Goal: Task Accomplishment & Management: Use online tool/utility

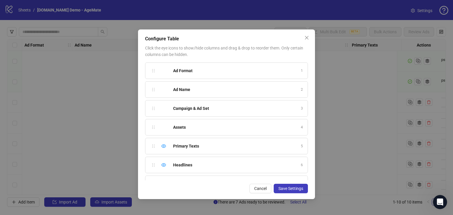
scroll to position [201, 0]
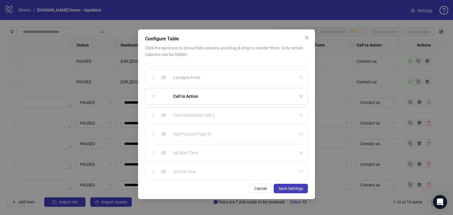
click at [306, 37] on icon "close" at bounding box center [307, 38] width 4 height 4
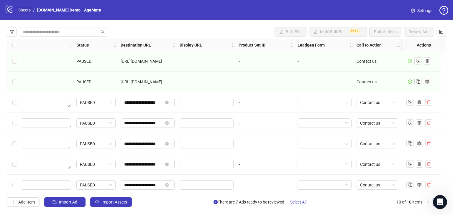
click at [27, 11] on link "Sheets" at bounding box center [24, 10] width 15 height 6
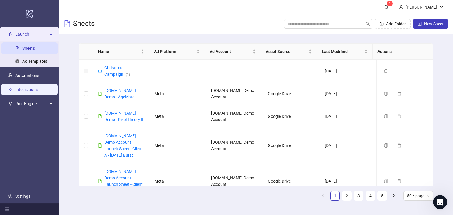
click at [25, 92] on link "Integrations" at bounding box center [26, 89] width 22 height 5
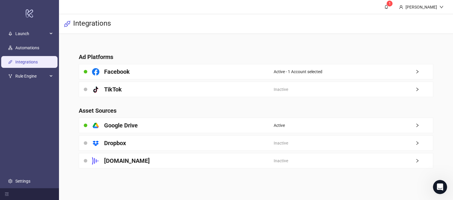
click at [285, 56] on h4 "Ad Platforms" at bounding box center [256, 57] width 354 height 8
click at [25, 30] on span "Launch" at bounding box center [31, 34] width 32 height 12
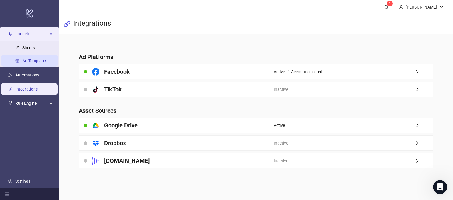
click at [29, 60] on link "Ad Templates" at bounding box center [34, 61] width 25 height 5
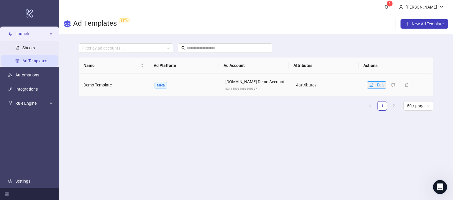
click at [370, 83] on icon "edit" at bounding box center [371, 85] width 4 height 4
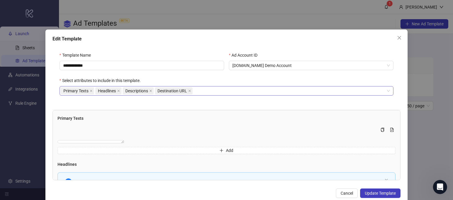
click at [207, 90] on div "Primary Texts Headlines Descriptions Destination URL" at bounding box center [224, 91] width 326 height 8
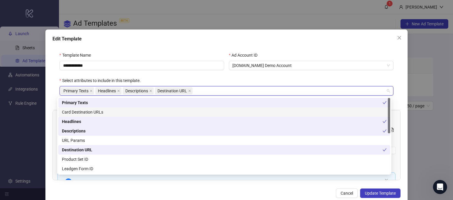
click at [240, 79] on div "Select attributes to include in this template." at bounding box center [227, 81] width 334 height 9
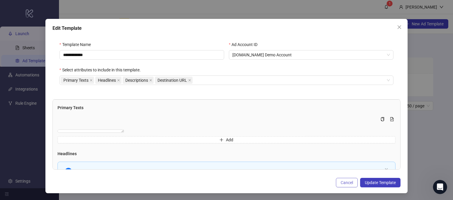
click at [341, 182] on span "Cancel" at bounding box center [347, 182] width 12 height 5
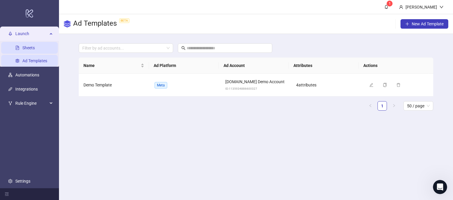
click at [30, 47] on link "Sheets" at bounding box center [28, 48] width 12 height 5
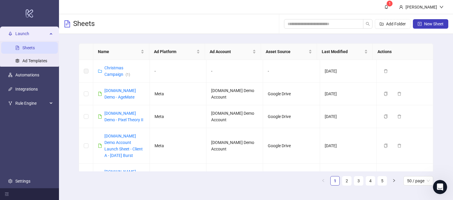
click at [51, 35] on div "Launch" at bounding box center [29, 34] width 57 height 12
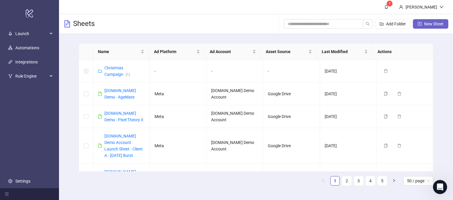
click at [423, 24] on button "New Sheet" at bounding box center [430, 23] width 35 height 9
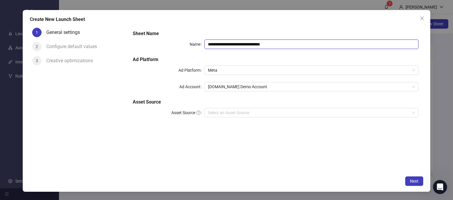
click at [282, 41] on input "**********" at bounding box center [312, 44] width 215 height 9
drag, startPoint x: 283, startPoint y: 43, endPoint x: 234, endPoint y: 47, distance: 48.9
click at [234, 47] on input "**********" at bounding box center [312, 44] width 215 height 9
type input "**********"
click at [154, 84] on div "Ad Account" at bounding box center [168, 86] width 71 height 9
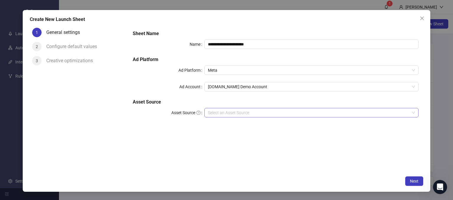
click at [221, 114] on input "Asset Source" at bounding box center [309, 112] width 202 height 9
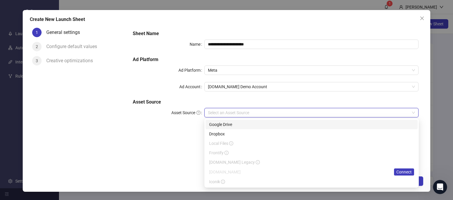
click at [220, 124] on div "Google Drive" at bounding box center [311, 124] width 205 height 6
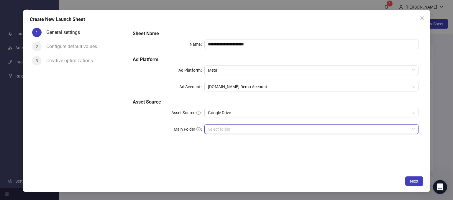
click at [218, 127] on input "Main Folder" at bounding box center [309, 129] width 202 height 9
click at [218, 130] on input "Main Folder" at bounding box center [309, 129] width 202 height 9
click at [109, 94] on div "1 General settings 2 Configure default values 3 Creative optimizations" at bounding box center [79, 99] width 99 height 148
click at [414, 180] on span "Next" at bounding box center [414, 181] width 9 height 5
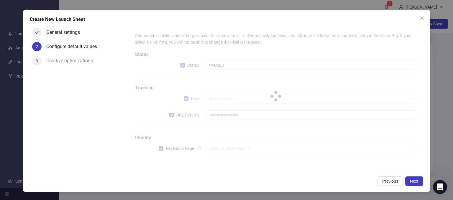
type input "**********"
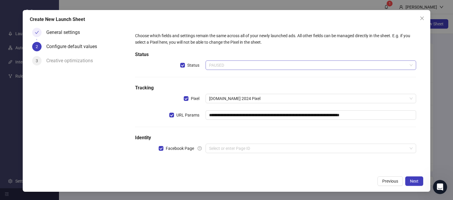
click at [240, 66] on span "PAUSED" at bounding box center [311, 65] width 204 height 9
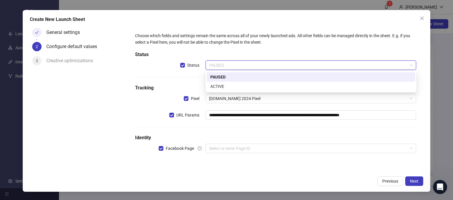
click at [240, 66] on span "PAUSED" at bounding box center [311, 65] width 204 height 9
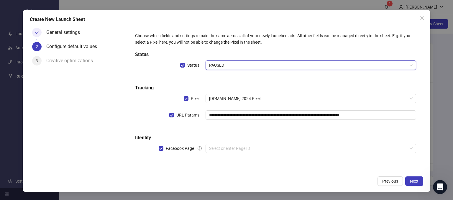
click at [123, 108] on div "General settings 2 Configure default values 3 Creative optimizations" at bounding box center [79, 99] width 99 height 148
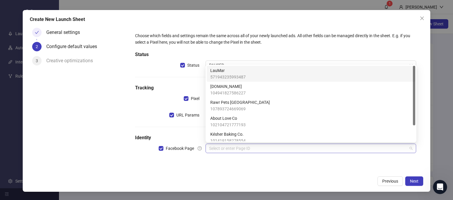
click at [223, 149] on input "search" at bounding box center [308, 148] width 199 height 9
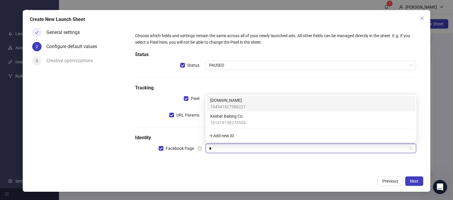
type input "**"
click at [238, 102] on span "[DOMAIN_NAME]" at bounding box center [227, 100] width 35 height 6
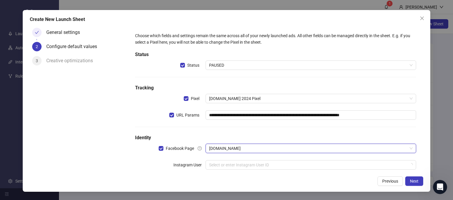
click at [97, 143] on div "General settings 2 Configure default values 3 Creative optimizations" at bounding box center [79, 99] width 99 height 148
click at [218, 167] on input "search" at bounding box center [308, 165] width 199 height 9
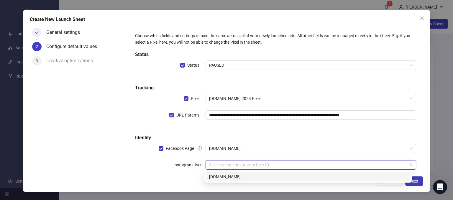
click at [213, 176] on div "[DOMAIN_NAME]" at bounding box center [308, 177] width 198 height 6
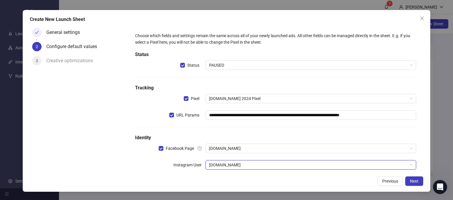
click at [137, 167] on div "Instagram User" at bounding box center [170, 164] width 70 height 9
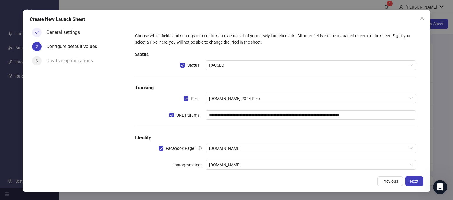
scroll to position [27, 0]
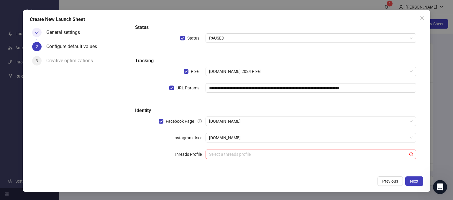
click at [159, 170] on div "**********" at bounding box center [275, 86] width 291 height 170
click at [181, 174] on div "**********" at bounding box center [227, 101] width 408 height 182
click at [190, 167] on div "**********" at bounding box center [276, 86] width 286 height 166
click at [416, 182] on span "Next" at bounding box center [414, 181] width 9 height 5
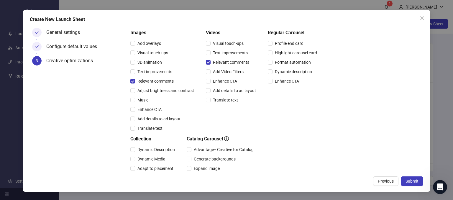
scroll to position [57, 0]
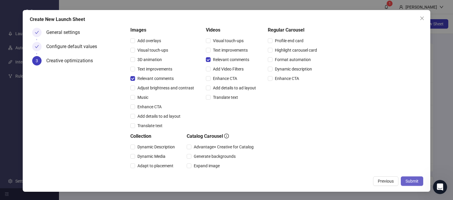
click at [408, 180] on span "Submit" at bounding box center [412, 181] width 13 height 5
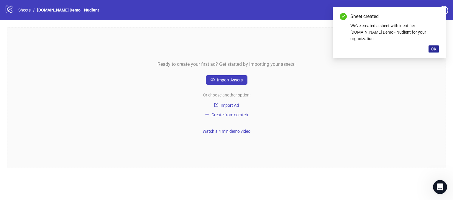
click at [437, 45] on button "OK" at bounding box center [434, 48] width 10 height 7
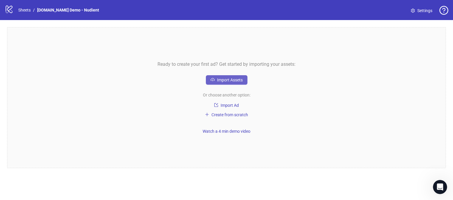
click at [220, 81] on span "Import Assets" at bounding box center [230, 80] width 26 height 5
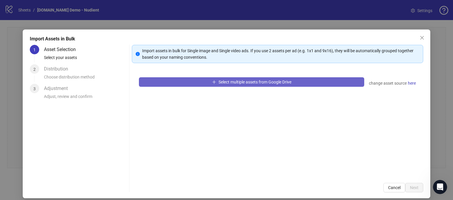
click at [221, 81] on span "Select multiple assets from Google Drive" at bounding box center [255, 82] width 73 height 5
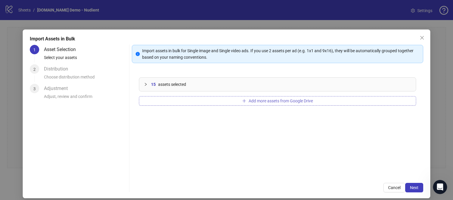
click at [263, 101] on span "Add more assets from Google Drive" at bounding box center [281, 101] width 64 height 5
click at [197, 144] on div "15 assets selected Add more assets from Google Drive" at bounding box center [278, 123] width 292 height 106
click at [413, 187] on span "Next" at bounding box center [414, 187] width 9 height 5
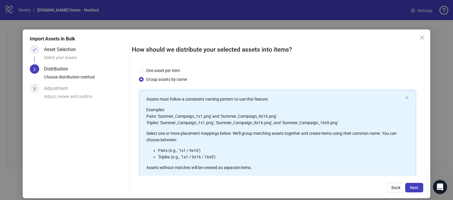
scroll to position [5, 0]
drag, startPoint x: 195, startPoint y: 115, endPoint x: 204, endPoint y: 116, distance: 8.9
click at [204, 116] on p "Examples: Pairs: 'Summer_Campaign_1x1.png' and 'Summer_Campaign_9x16.png' Tripl…" at bounding box center [274, 115] width 257 height 19
drag, startPoint x: 261, startPoint y: 114, endPoint x: 270, endPoint y: 114, distance: 9.1
click at [270, 114] on p "Examples: Pairs: 'Summer_Campaign_1x1.png' and 'Summer_Campaign_9x16.png' Tripl…" at bounding box center [274, 115] width 257 height 19
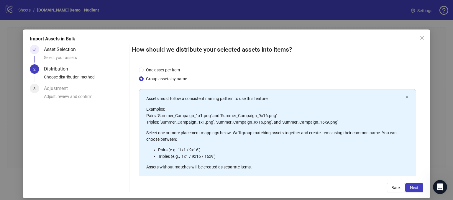
click at [241, 79] on div "One asset per item Group assets by name" at bounding box center [277, 74] width 277 height 15
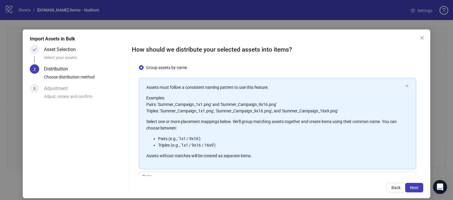
scroll to position [19, 0]
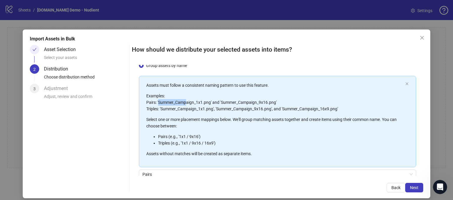
drag, startPoint x: 157, startPoint y: 102, endPoint x: 187, endPoint y: 101, distance: 30.1
click at [184, 100] on p "Examples: Pairs: 'Summer_Campaign_1x1.png' and 'Summer_Campaign_9x16.png' Tripl…" at bounding box center [274, 102] width 257 height 19
drag, startPoint x: 195, startPoint y: 102, endPoint x: 201, endPoint y: 102, distance: 5.9
click at [201, 102] on p "Examples: Pairs: 'Summer_Campaign_1x1.png' and 'Summer_Campaign_9x16.png' Tripl…" at bounding box center [274, 102] width 257 height 19
drag, startPoint x: 254, startPoint y: 104, endPoint x: 263, endPoint y: 103, distance: 9.8
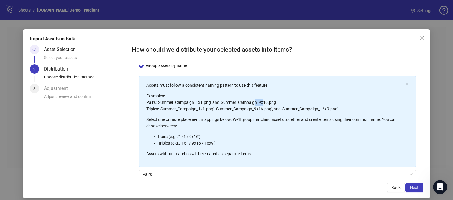
click at [263, 103] on p "Examples: Pairs: 'Summer_Campaign_1x1.png' and 'Summer_Campaign_9x16.png' Tripl…" at bounding box center [274, 102] width 257 height 19
click at [155, 124] on p "Select one or more placement mappings below. We'll group matching assets togeth…" at bounding box center [274, 122] width 257 height 13
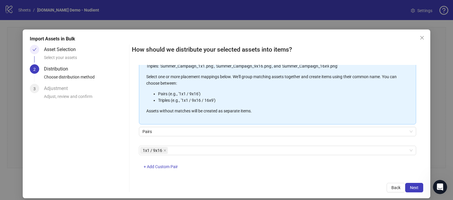
scroll to position [68, 0]
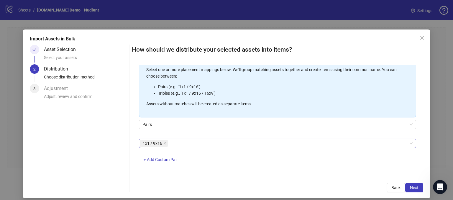
click at [184, 141] on div "1x1 / 9x16" at bounding box center [274, 143] width 269 height 8
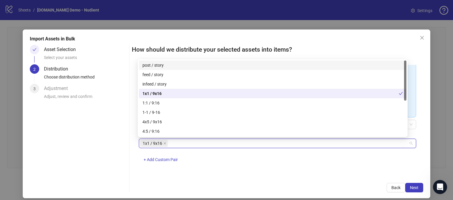
click at [246, 172] on div "One asset per item Group assets by name Assets must follow a consistent naming …" at bounding box center [278, 120] width 292 height 111
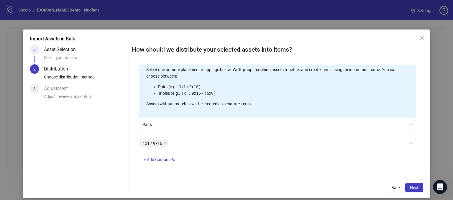
click at [143, 135] on div "Pairs" at bounding box center [277, 128] width 277 height 17
drag, startPoint x: 146, startPoint y: 138, endPoint x: 144, endPoint y: 133, distance: 4.8
click at [151, 135] on div "Assets must follow a consistent naming pattern to use this feature. Examples: P…" at bounding box center [277, 97] width 277 height 143
click at [181, 141] on div "1x1 / 9x16" at bounding box center [274, 143] width 269 height 8
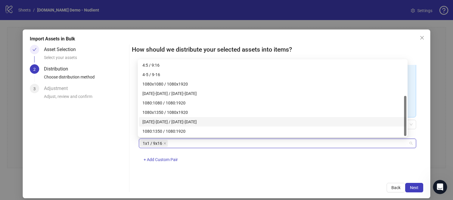
scroll to position [0, 0]
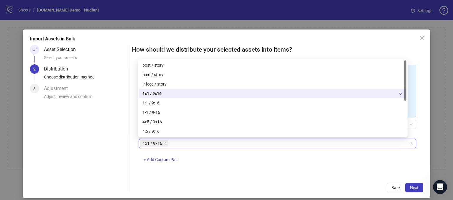
click at [151, 93] on div "1x1 / 9x16" at bounding box center [271, 93] width 256 height 6
click at [151, 95] on div "1x1 / 9x16" at bounding box center [273, 93] width 261 height 6
click at [229, 165] on div "1x1 / 9x16 + Add Custom Pair" at bounding box center [277, 154] width 277 height 31
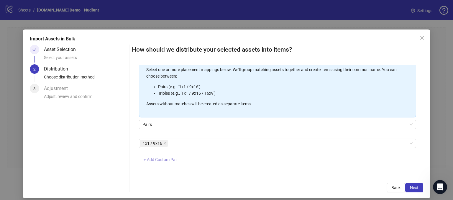
click at [155, 161] on span "+ Add Custom Pair" at bounding box center [161, 159] width 34 height 5
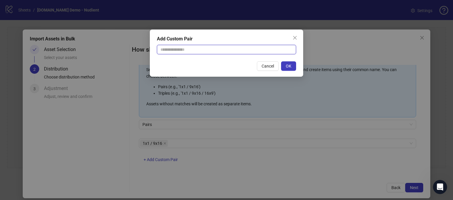
click at [174, 50] on input "text" at bounding box center [226, 49] width 139 height 9
click at [267, 67] on span "Cancel" at bounding box center [268, 66] width 12 height 5
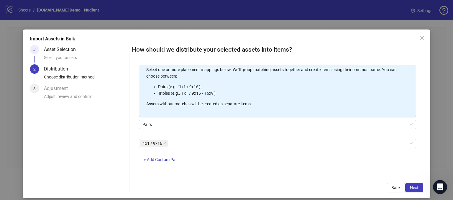
drag, startPoint x: 192, startPoint y: 167, endPoint x: 193, endPoint y: 163, distance: 3.7
click at [191, 166] on div "1x1 / 9x16 + Add Custom Pair" at bounding box center [277, 154] width 277 height 31
click at [411, 189] on span "Next" at bounding box center [414, 187] width 9 height 5
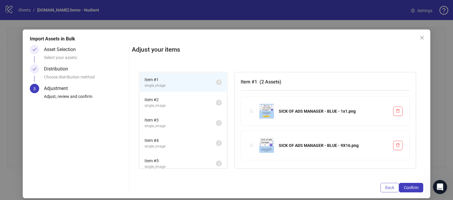
click at [389, 184] on button "Back" at bounding box center [390, 187] width 19 height 9
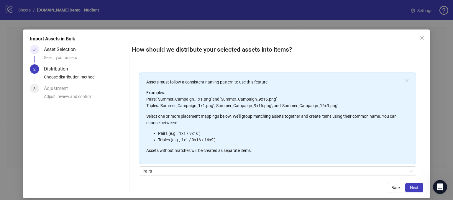
scroll to position [9, 0]
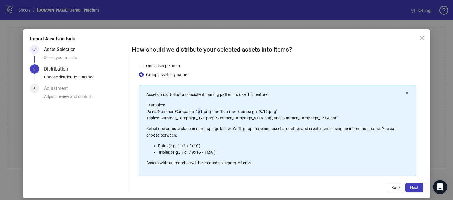
drag, startPoint x: 196, startPoint y: 112, endPoint x: 200, endPoint y: 112, distance: 3.8
click at [200, 112] on p "Examples: Pairs: 'Summer_Campaign_1x1.png' and 'Summer_Campaign_9x16.png' Tripl…" at bounding box center [274, 111] width 257 height 19
drag, startPoint x: 196, startPoint y: 111, endPoint x: 206, endPoint y: 111, distance: 9.7
click at [206, 111] on p "Examples: Pairs: 'Summer_Campaign_1x1.png' and 'Summer_Campaign_9x16.png' Tripl…" at bounding box center [274, 111] width 257 height 19
drag, startPoint x: 259, startPoint y: 111, endPoint x: 266, endPoint y: 110, distance: 7.7
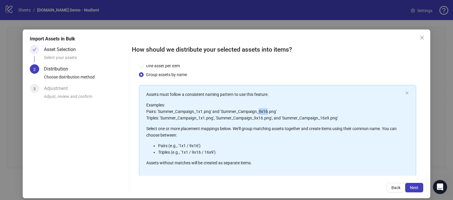
click at [266, 110] on p "Examples: Pairs: 'Summer_Campaign_1x1.png' and 'Summer_Campaign_9x16.png' Tripl…" at bounding box center [274, 111] width 257 height 19
drag, startPoint x: 253, startPoint y: 111, endPoint x: 223, endPoint y: 113, distance: 29.8
click at [223, 113] on p "Examples: Pairs: 'Summer_Campaign_1x1.png' and 'Summer_Campaign_9x16.png' Tripl…" at bounding box center [274, 111] width 257 height 19
drag, startPoint x: 192, startPoint y: 109, endPoint x: 157, endPoint y: 114, distance: 35.1
click at [157, 114] on p "Examples: Pairs: 'Summer_Campaign_1x1.png' and 'Summer_Campaign_9x16.png' Tripl…" at bounding box center [274, 111] width 257 height 19
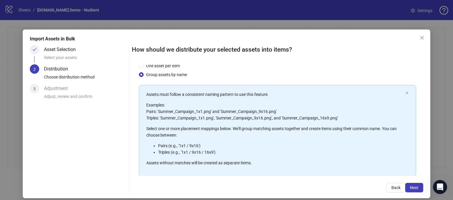
click at [188, 102] on p "Examples: Pairs: 'Summer_Campaign_1x1.png' and 'Summer_Campaign_9x16.png' Tripl…" at bounding box center [274, 111] width 257 height 19
drag, startPoint x: 196, startPoint y: 112, endPoint x: 202, endPoint y: 112, distance: 5.6
click at [202, 112] on p "Examples: Pairs: 'Summer_Campaign_1x1.png' and 'Summer_Campaign_9x16.png' Tripl…" at bounding box center [274, 111] width 257 height 19
drag, startPoint x: 259, startPoint y: 109, endPoint x: 270, endPoint y: 109, distance: 11.5
click at [264, 110] on p "Examples: Pairs: 'Summer_Campaign_1x1.png' and 'Summer_Campaign_9x16.png' Tripl…" at bounding box center [274, 111] width 257 height 19
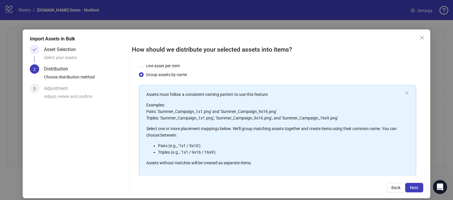
click at [280, 106] on p "Examples: Pairs: 'Summer_Campaign_1x1.png' and 'Summer_Campaign_9x16.png' Tripl…" at bounding box center [274, 111] width 257 height 19
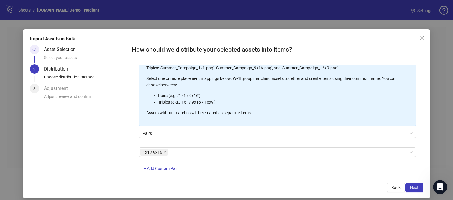
scroll to position [68, 0]
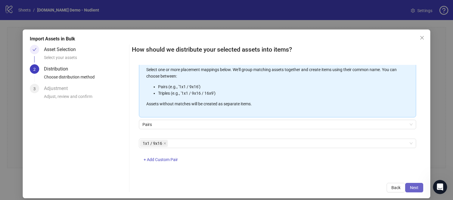
click at [412, 189] on span "Next" at bounding box center [414, 187] width 9 height 5
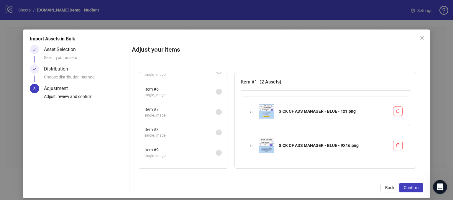
scroll to position [104, 0]
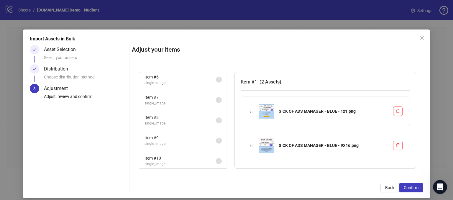
click at [173, 141] on span "single_image" at bounding box center [180, 144] width 71 height 6
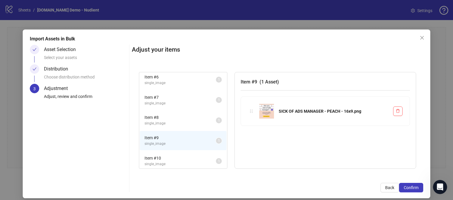
scroll to position [0, 0]
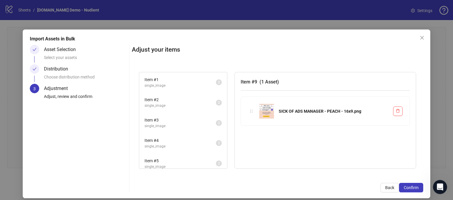
click at [174, 107] on span "single_image" at bounding box center [180, 106] width 71 height 6
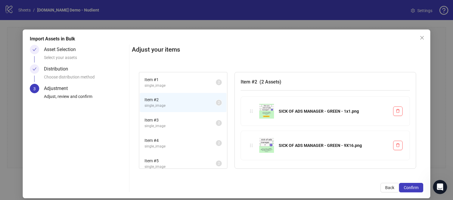
click at [173, 122] on span "Item # 3" at bounding box center [180, 120] width 71 height 6
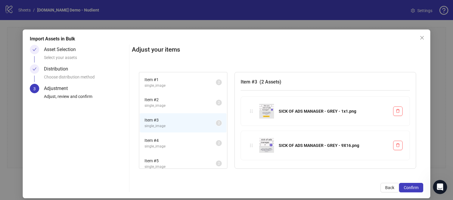
click at [171, 144] on span "single_image" at bounding box center [180, 147] width 71 height 6
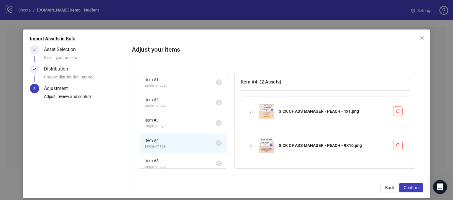
click at [170, 99] on span "Item # 2" at bounding box center [180, 100] width 71 height 6
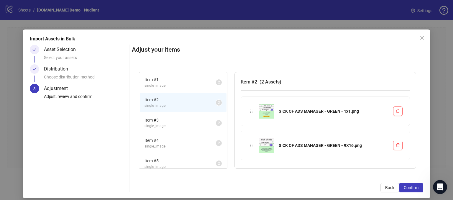
click at [179, 144] on span "single_image" at bounding box center [180, 147] width 71 height 6
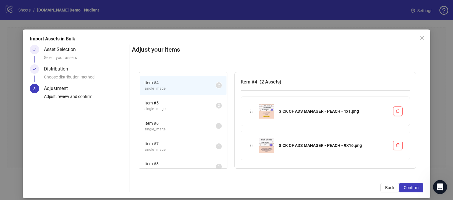
scroll to position [59, 0]
click at [169, 125] on span "single_image" at bounding box center [180, 128] width 71 height 6
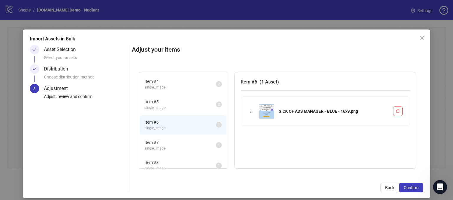
scroll to position [104, 0]
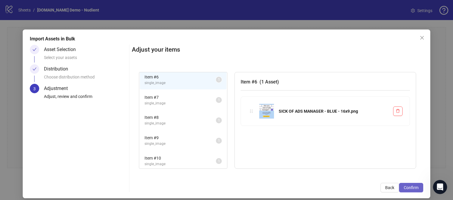
click at [404, 187] on span "Confirm" at bounding box center [411, 187] width 15 height 5
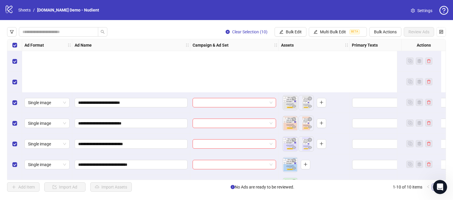
scroll to position [80, 0]
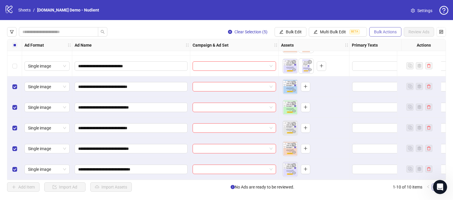
click at [382, 30] on span "Bulk Actions" at bounding box center [385, 32] width 23 height 5
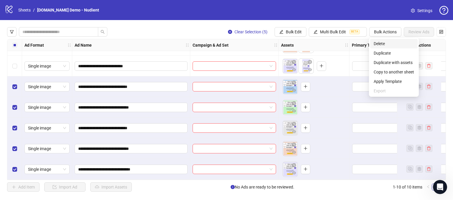
click at [379, 44] on span "Delete" at bounding box center [394, 43] width 40 height 6
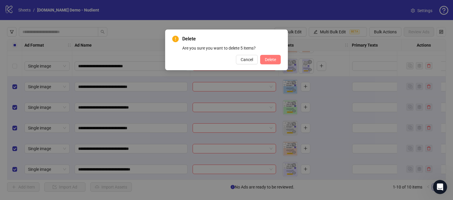
click at [271, 59] on span "Delete" at bounding box center [270, 59] width 11 height 5
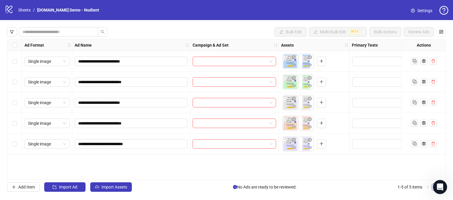
scroll to position [0, 0]
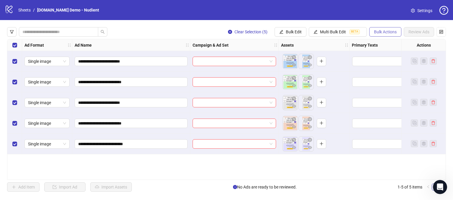
click at [379, 32] on span "Bulk Actions" at bounding box center [385, 32] width 23 height 5
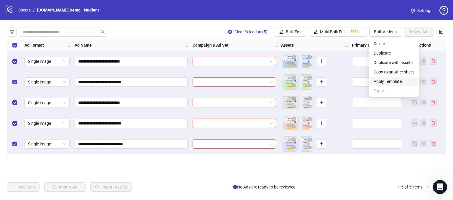
click at [391, 82] on span "Apply Template" at bounding box center [394, 81] width 40 height 6
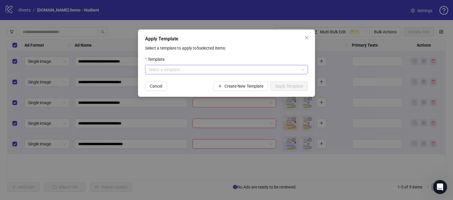
click at [174, 71] on input "search" at bounding box center [224, 69] width 151 height 9
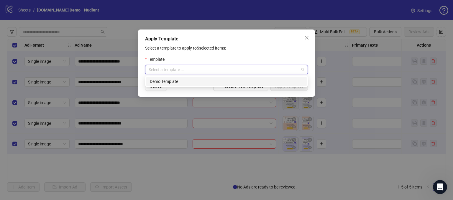
click at [200, 59] on div "Template" at bounding box center [226, 60] width 163 height 9
click at [165, 69] on input "search" at bounding box center [224, 69] width 151 height 9
click at [212, 60] on div "Template" at bounding box center [226, 60] width 163 height 9
click at [173, 68] on input "search" at bounding box center [224, 69] width 151 height 9
click at [174, 81] on div "Demo Template" at bounding box center [226, 81] width 153 height 6
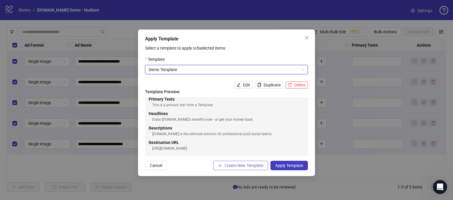
scroll to position [6, 0]
click at [307, 36] on icon "close" at bounding box center [307, 37] width 5 height 5
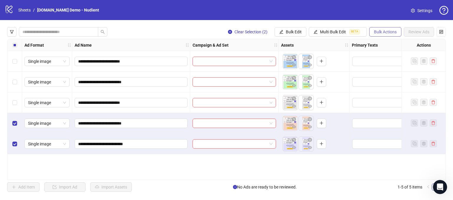
click at [388, 33] on span "Bulk Actions" at bounding box center [385, 32] width 23 height 5
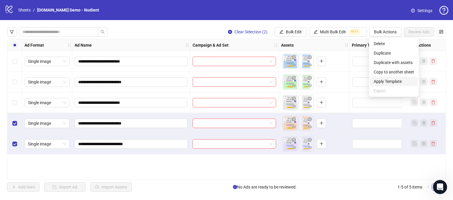
click at [382, 82] on span "Apply Template" at bounding box center [394, 81] width 40 height 6
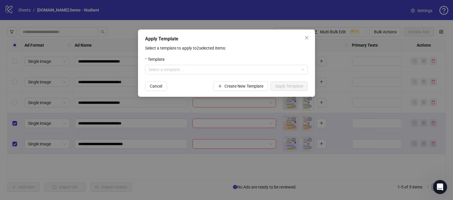
click at [214, 75] on form "Template Select a template ... Cancel Create New Template Apply Template" at bounding box center [226, 73] width 163 height 35
click at [202, 72] on input "search" at bounding box center [224, 69] width 151 height 9
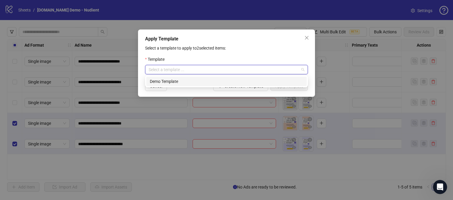
click at [172, 84] on div "Demo Template" at bounding box center [226, 81] width 153 height 6
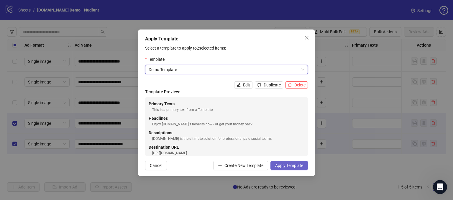
click at [282, 167] on span "Apply Template" at bounding box center [289, 165] width 28 height 5
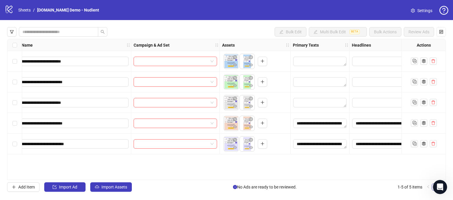
scroll to position [0, 0]
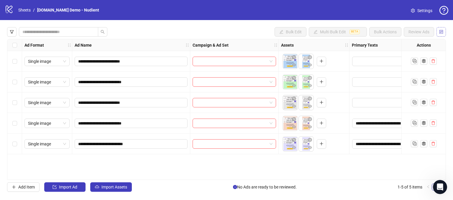
click at [444, 31] on button "button" at bounding box center [441, 31] width 9 height 9
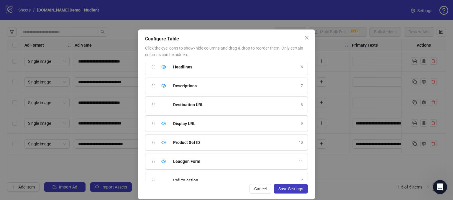
scroll to position [107, 0]
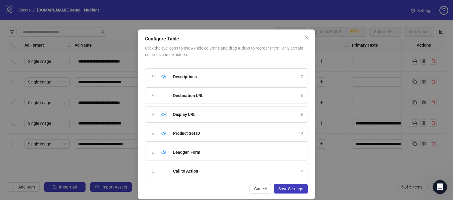
click at [161, 113] on icon "eye" at bounding box center [163, 114] width 5 height 5
click at [160, 131] on div "Hide column" at bounding box center [163, 133] width 7 height 7
click at [161, 152] on icon "eye" at bounding box center [163, 153] width 5 height 4
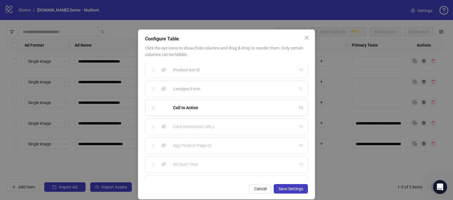
scroll to position [182, 0]
drag, startPoint x: 172, startPoint y: 153, endPoint x: 195, endPoint y: 150, distance: 22.9
click at [195, 150] on span "Ad Start Time" at bounding box center [185, 153] width 25 height 6
click at [201, 151] on div "Ad Start Time" at bounding box center [234, 153] width 122 height 6
drag, startPoint x: 172, startPoint y: 152, endPoint x: 192, endPoint y: 151, distance: 19.5
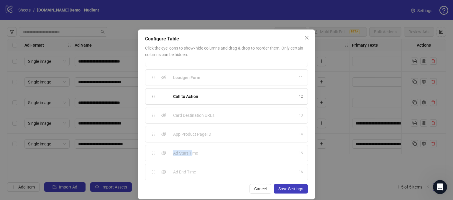
click at [192, 151] on span "Ad Start Time" at bounding box center [185, 153] width 25 height 6
drag, startPoint x: 174, startPoint y: 169, endPoint x: 193, endPoint y: 165, distance: 19.5
click at [193, 165] on div "Ad End Time 16" at bounding box center [226, 172] width 163 height 17
click at [213, 152] on div "Ad Start Time" at bounding box center [234, 153] width 122 height 6
click at [282, 188] on span "Save Settings" at bounding box center [291, 189] width 25 height 5
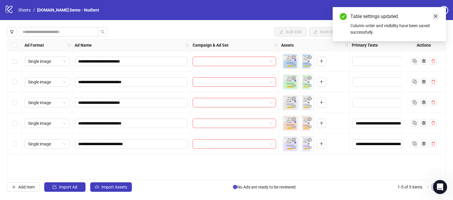
click at [436, 16] on icon "close" at bounding box center [436, 16] width 4 height 4
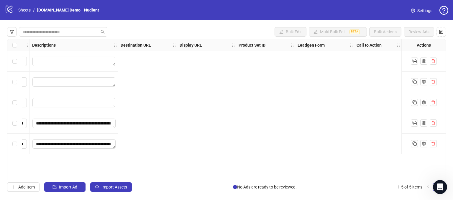
scroll to position [0, 0]
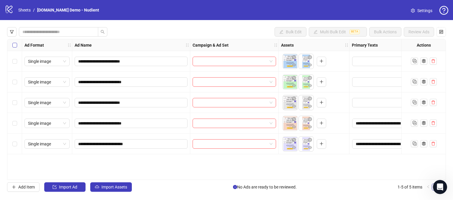
click at [12, 48] on label "Select all rows" at bounding box center [14, 45] width 5 height 6
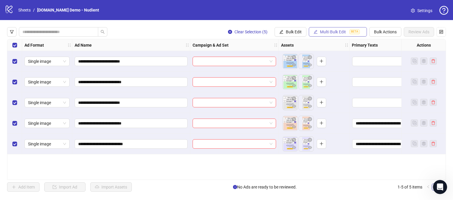
click at [332, 31] on span "Multi Bulk Edit" at bounding box center [333, 32] width 26 height 5
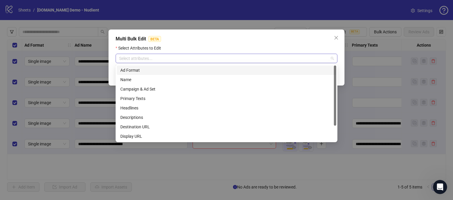
click at [171, 60] on div at bounding box center [223, 58] width 213 height 8
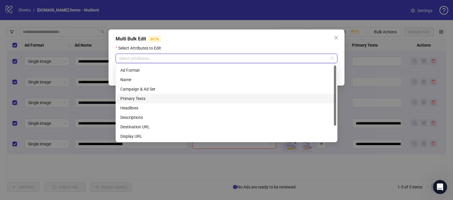
click at [129, 98] on div "Primary Texts" at bounding box center [226, 98] width 212 height 6
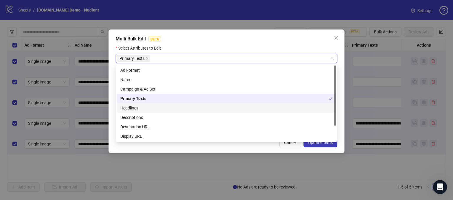
click at [128, 109] on div "Headlines" at bounding box center [226, 108] width 212 height 6
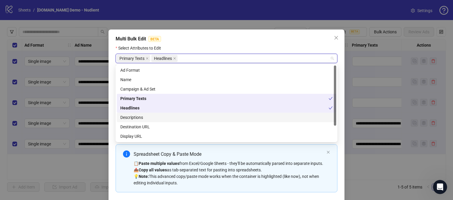
click at [129, 118] on div "Descriptions" at bounding box center [226, 117] width 212 height 6
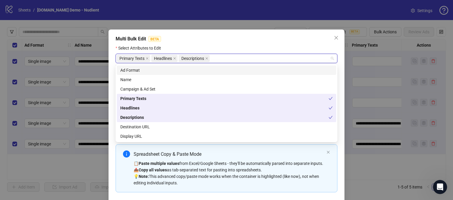
click at [228, 48] on div "Select Attributes to Edit" at bounding box center [227, 49] width 222 height 9
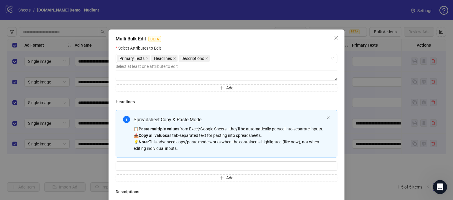
scroll to position [35, 0]
drag, startPoint x: 228, startPoint y: 127, endPoint x: 189, endPoint y: 126, distance: 39.0
click at [189, 126] on div "📋 Paste multiple values from Excel/Google Sheets - they'll be automatically par…" at bounding box center [229, 138] width 191 height 26
click at [195, 133] on div "📋 Paste multiple values from Excel/Google Sheets - they'll be automatically par…" at bounding box center [229, 138] width 191 height 26
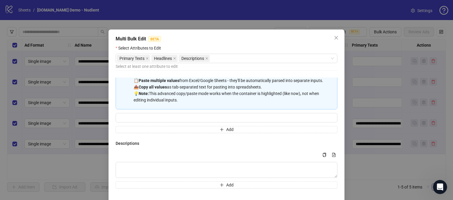
scroll to position [23, 0]
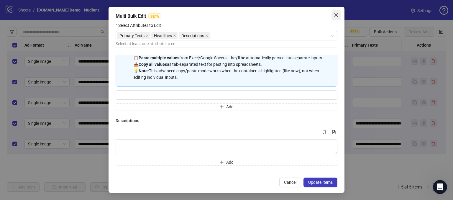
click at [335, 14] on icon "close" at bounding box center [337, 15] width 4 height 4
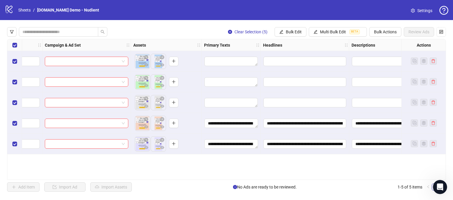
scroll to position [0, 147]
drag, startPoint x: 231, startPoint y: 180, endPoint x: 268, endPoint y: 182, distance: 36.3
click at [268, 182] on div "**********" at bounding box center [226, 109] width 453 height 179
drag, startPoint x: 188, startPoint y: 192, endPoint x: 197, endPoint y: 182, distance: 13.6
click at [188, 192] on div "**********" at bounding box center [226, 109] width 453 height 179
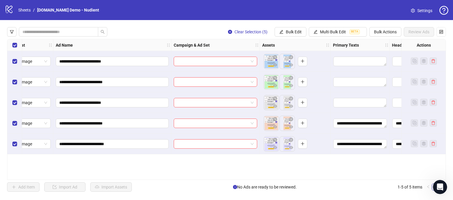
scroll to position [0, 0]
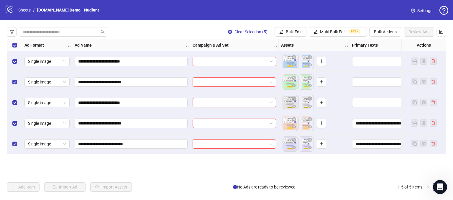
click at [11, 44] on div "Select all rows" at bounding box center [14, 45] width 15 height 12
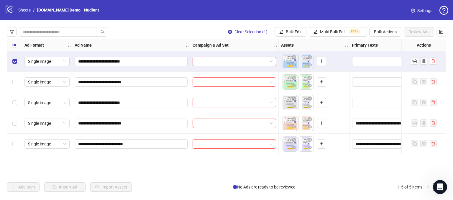
click at [22, 81] on div "Single image" at bounding box center [47, 82] width 50 height 21
click at [19, 81] on div "Select row 2" at bounding box center [14, 82] width 15 height 21
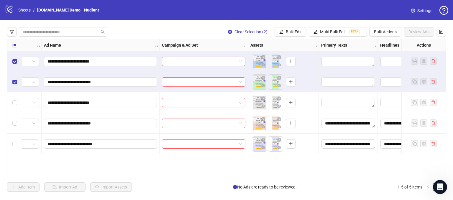
scroll to position [0, 98]
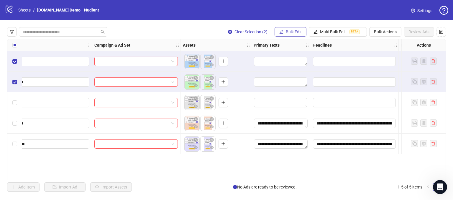
click at [292, 32] on span "Bulk Edit" at bounding box center [294, 32] width 16 height 5
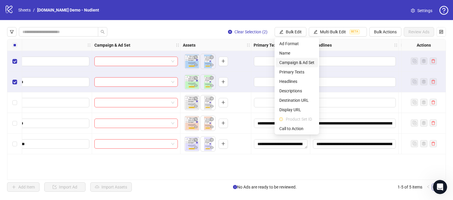
click at [289, 60] on span "Campaign & Ad Set" at bounding box center [296, 62] width 35 height 6
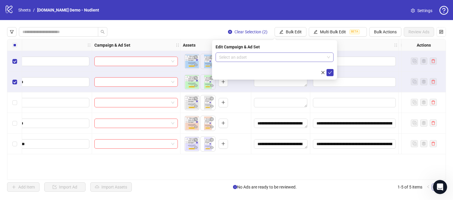
click at [240, 54] on input "search" at bounding box center [272, 57] width 106 height 9
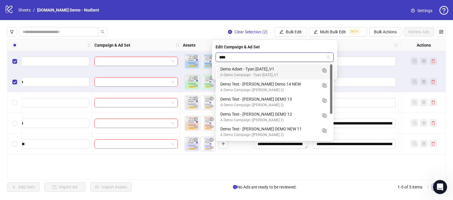
type input "****"
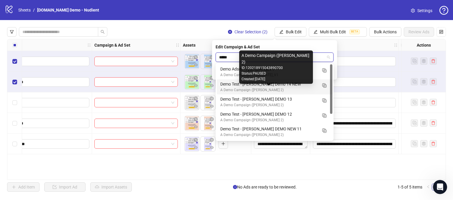
click at [248, 89] on div "A Demo Campaign ([PERSON_NAME] 2)" at bounding box center [268, 90] width 97 height 6
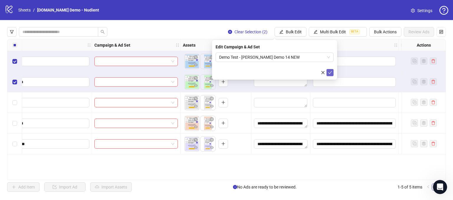
click at [332, 72] on icon "check" at bounding box center [330, 73] width 4 height 4
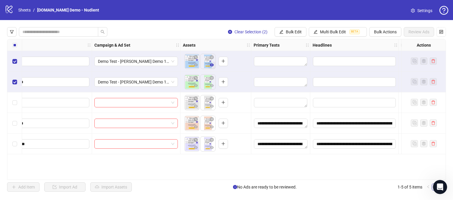
click at [212, 65] on icon "eye" at bounding box center [212, 65] width 4 height 4
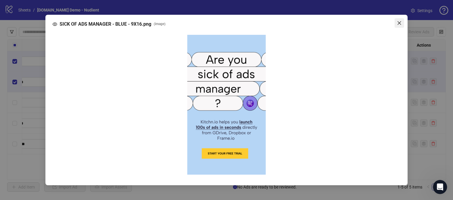
click at [400, 21] on icon "close" at bounding box center [399, 23] width 5 height 5
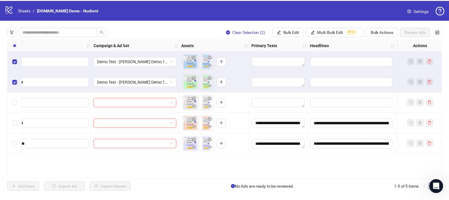
scroll to position [0, 155]
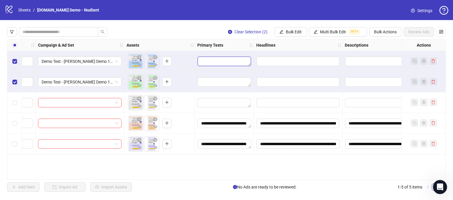
click at [207, 60] on textarea "Edit values" at bounding box center [224, 61] width 53 height 9
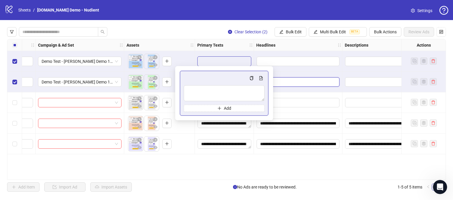
click at [302, 81] on input "Edit values" at bounding box center [298, 81] width 83 height 9
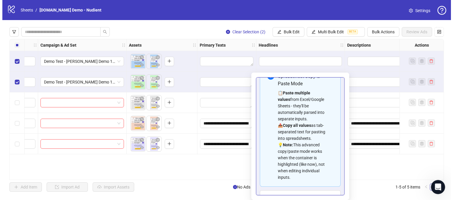
scroll to position [0, 0]
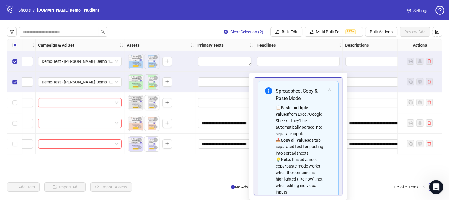
drag, startPoint x: 300, startPoint y: 45, endPoint x: 275, endPoint y: 42, distance: 25.0
click at [300, 45] on div "Headlines" at bounding box center [298, 45] width 89 height 12
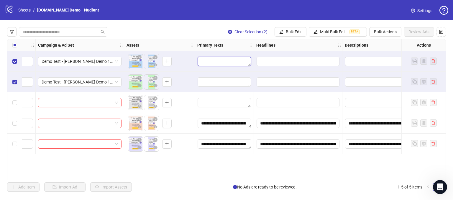
click at [207, 63] on textarea "Edit values" at bounding box center [224, 61] width 53 height 9
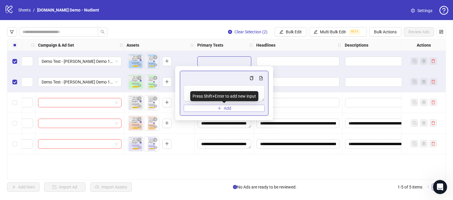
click at [224, 110] on span "Add" at bounding box center [227, 108] width 7 height 5
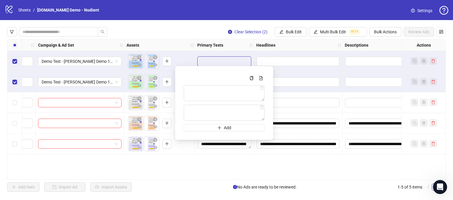
click at [202, 26] on div "**********" at bounding box center [226, 109] width 453 height 179
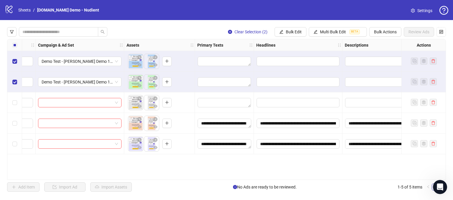
click at [282, 55] on div at bounding box center [298, 61] width 89 height 21
click at [277, 63] on input "Edit values" at bounding box center [298, 61] width 83 height 9
click at [208, 26] on div "**********" at bounding box center [226, 109] width 453 height 179
click at [293, 32] on span "Bulk Edit" at bounding box center [294, 32] width 16 height 5
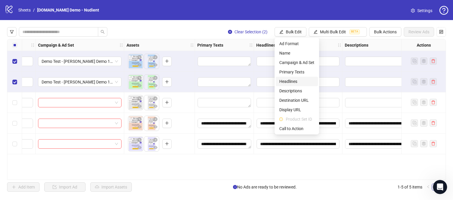
click at [287, 82] on span "Headlines" at bounding box center [296, 81] width 35 height 6
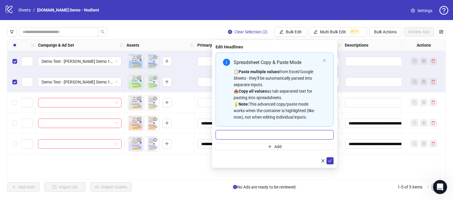
click at [245, 130] on input "Multi-input container - paste or copy values" at bounding box center [275, 134] width 118 height 9
type input "**********"
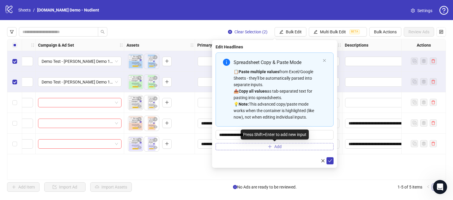
click at [242, 145] on button "Add" at bounding box center [275, 146] width 118 height 7
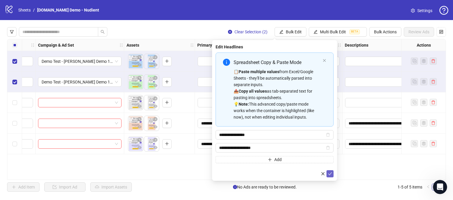
type input "**********"
click at [330, 174] on icon "check" at bounding box center [330, 174] width 4 height 4
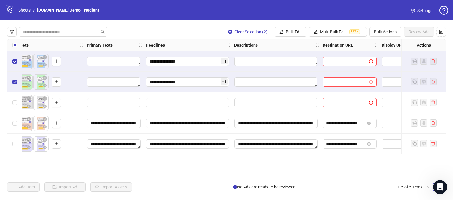
scroll to position [0, 268]
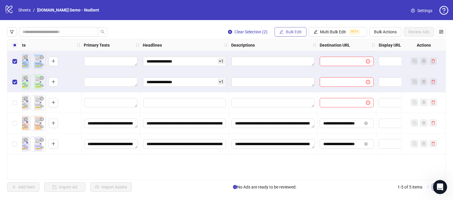
click at [289, 32] on span "Bulk Edit" at bounding box center [294, 32] width 16 height 5
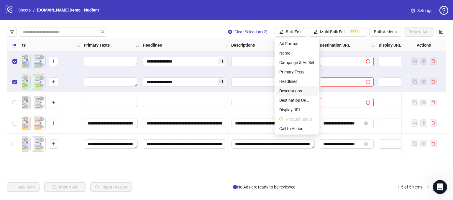
click at [284, 91] on span "Descriptions" at bounding box center [296, 91] width 35 height 6
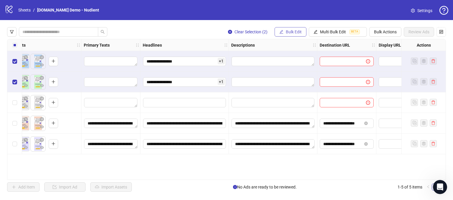
click at [286, 27] on button "Bulk Edit" at bounding box center [291, 31] width 32 height 9
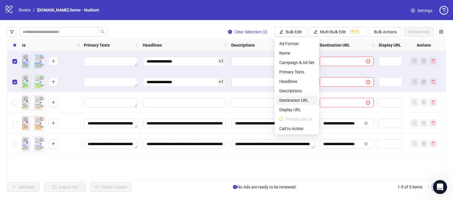
click at [292, 101] on span "Destination URL" at bounding box center [296, 100] width 35 height 6
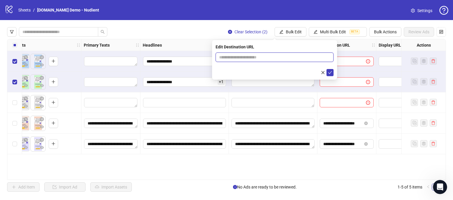
click at [249, 58] on input "text" at bounding box center [272, 57] width 106 height 6
type input "**********"
click at [331, 73] on icon "check" at bounding box center [330, 73] width 4 height 4
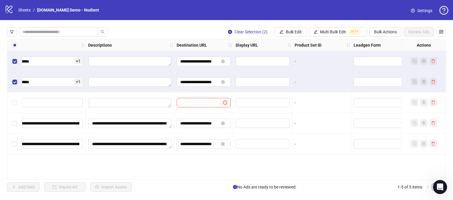
scroll to position [0, 467]
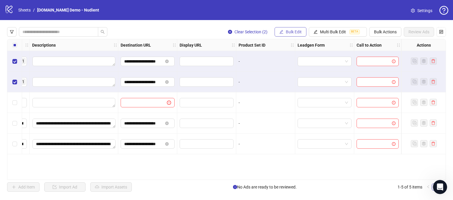
click at [293, 32] on span "Bulk Edit" at bounding box center [294, 32] width 16 height 5
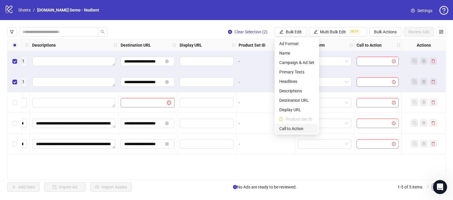
click at [290, 128] on span "Call to Action" at bounding box center [296, 128] width 35 height 6
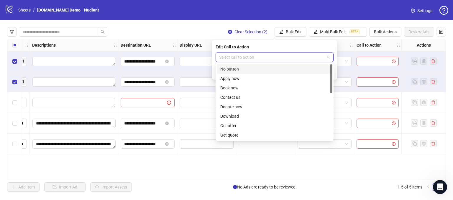
click at [263, 55] on input "search" at bounding box center [272, 57] width 106 height 9
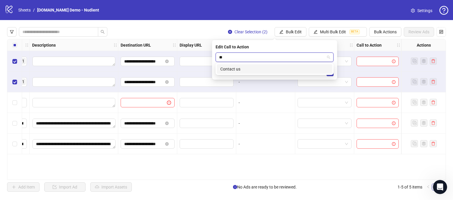
type input "*"
type input "***"
click at [230, 69] on div "Contact us" at bounding box center [274, 69] width 109 height 6
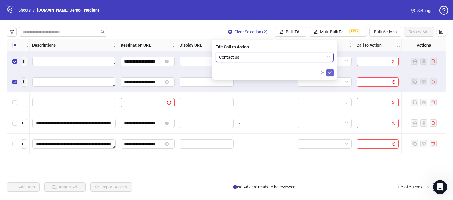
click at [330, 73] on icon "check" at bounding box center [330, 73] width 4 height 4
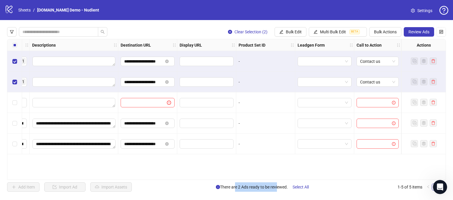
drag, startPoint x: 233, startPoint y: 187, endPoint x: 276, endPoint y: 187, distance: 43.1
click at [276, 187] on span "There are 2 Ads ready to be reviewed. Select All" at bounding box center [265, 186] width 98 height 9
click at [284, 196] on div "**********" at bounding box center [226, 109] width 453 height 179
click at [416, 32] on span "Review Ads" at bounding box center [419, 32] width 21 height 5
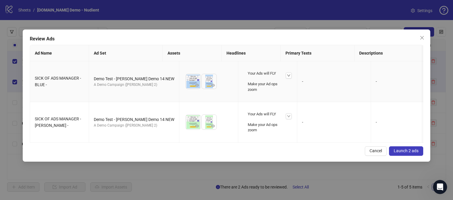
click at [287, 74] on icon "down" at bounding box center [289, 76] width 4 height 4
click at [297, 73] on td "-" at bounding box center [334, 81] width 74 height 41
click at [286, 75] on div at bounding box center [289, 76] width 6 height 6
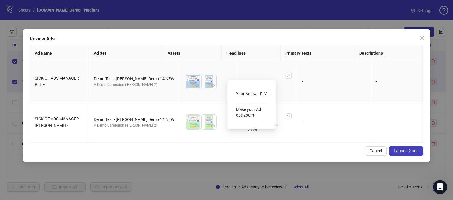
click at [297, 79] on td "-" at bounding box center [334, 81] width 74 height 41
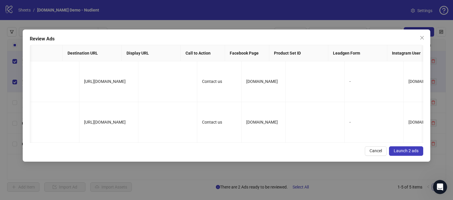
scroll to position [0, 0]
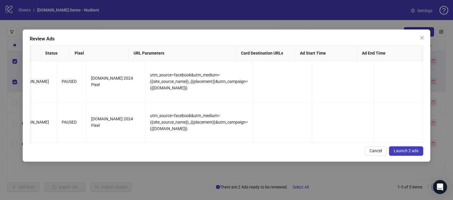
click at [405, 153] on span "Launch 2 ads" at bounding box center [406, 150] width 25 height 5
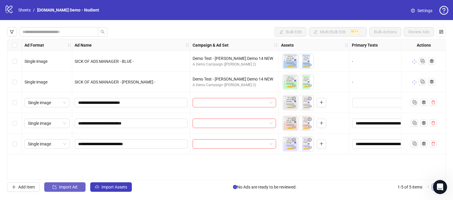
click at [61, 189] on span "Import Ad" at bounding box center [68, 187] width 18 height 5
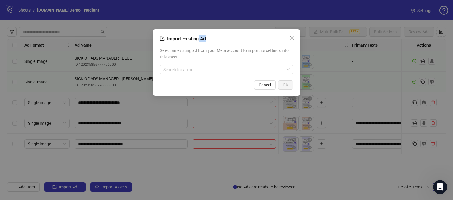
drag, startPoint x: 205, startPoint y: 41, endPoint x: 199, endPoint y: 41, distance: 6.2
click at [199, 41] on span "Import Existing Ad" at bounding box center [186, 39] width 39 height 6
click at [213, 41] on div "Import Existing Ad" at bounding box center [226, 38] width 133 height 7
click at [259, 89] on button "Cancel" at bounding box center [265, 84] width 22 height 9
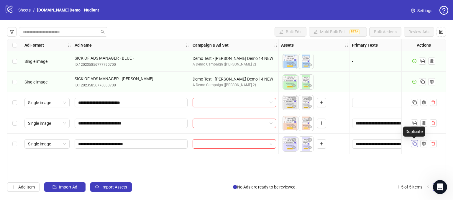
click at [416, 143] on rect "Duplicate" at bounding box center [415, 144] width 3 height 3
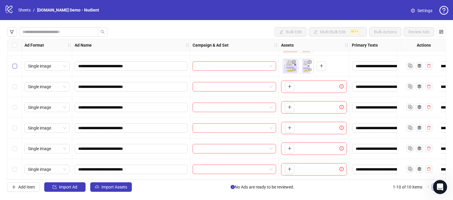
drag, startPoint x: 17, startPoint y: 62, endPoint x: 15, endPoint y: 67, distance: 5.4
click at [17, 61] on div "Select row 5" at bounding box center [14, 66] width 15 height 21
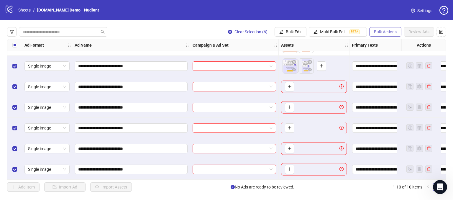
click at [380, 31] on span "Bulk Actions" at bounding box center [385, 32] width 23 height 5
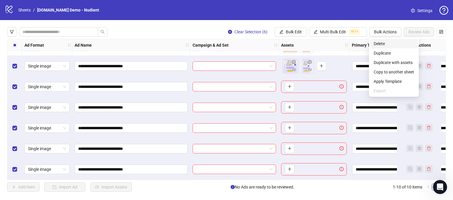
click at [380, 42] on span "Delete" at bounding box center [394, 43] width 40 height 6
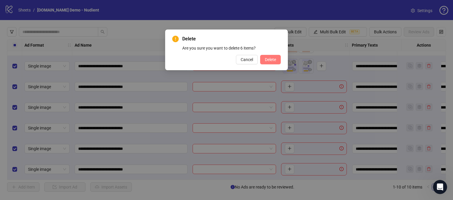
click at [269, 62] on span "Delete" at bounding box center [270, 59] width 11 height 5
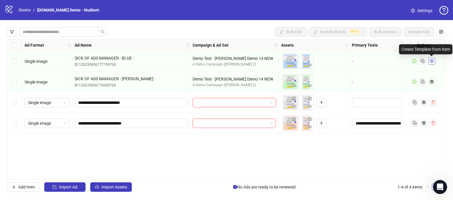
click at [433, 60] on icon "ad template" at bounding box center [432, 61] width 4 height 4
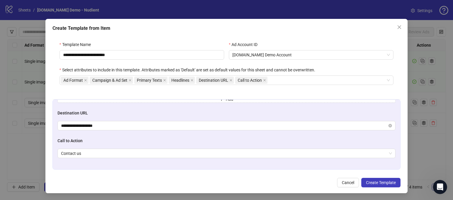
scroll to position [143, 0]
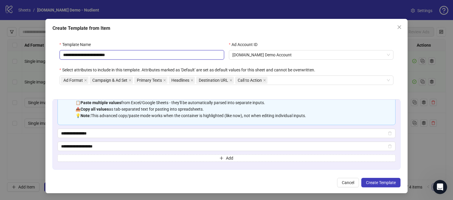
click at [141, 52] on input "**********" at bounding box center [142, 54] width 165 height 9
drag, startPoint x: 122, startPoint y: 56, endPoint x: 76, endPoint y: 51, distance: 46.9
click at [53, 57] on div "**********" at bounding box center [227, 66] width 349 height 65
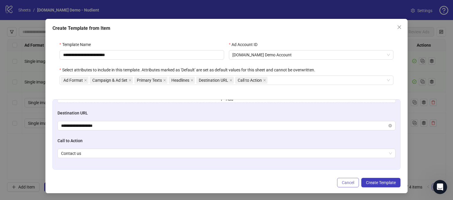
click at [342, 182] on span "Cancel" at bounding box center [348, 182] width 12 height 5
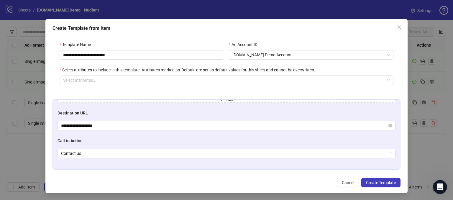
scroll to position [0, 0]
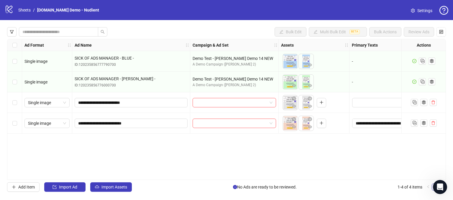
drag, startPoint x: 168, startPoint y: 177, endPoint x: 207, endPoint y: 181, distance: 38.8
click at [207, 181] on div "**********" at bounding box center [226, 109] width 453 height 179
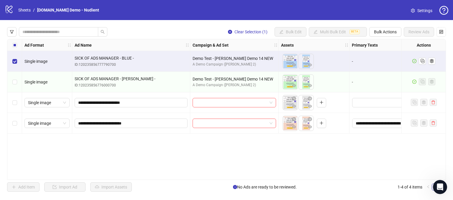
click at [18, 84] on div "Select row 2" at bounding box center [14, 82] width 15 height 21
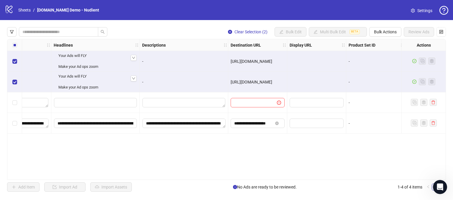
scroll to position [0, 384]
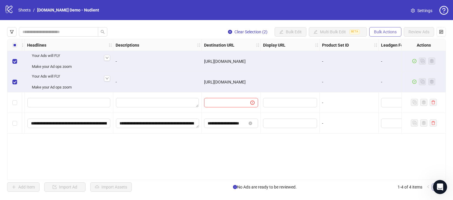
click at [375, 32] on span "Bulk Actions" at bounding box center [385, 32] width 23 height 5
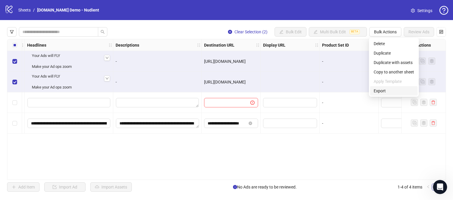
click at [376, 90] on span "Export" at bounding box center [394, 91] width 40 height 6
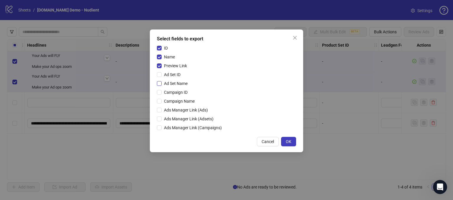
click at [160, 86] on label "Ad Set Name" at bounding box center [173, 83] width 33 height 6
click at [158, 89] on label "Campaign ID" at bounding box center [173, 92] width 33 height 6
click at [269, 139] on span "Cancel" at bounding box center [268, 141] width 12 height 5
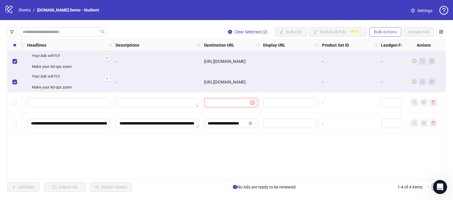
click at [385, 32] on span "Bulk Actions" at bounding box center [385, 32] width 23 height 5
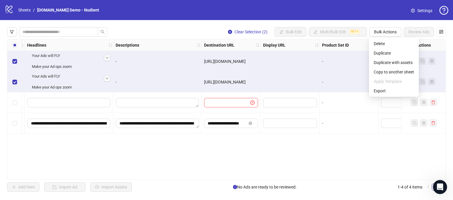
click at [407, 19] on div "logo/logo-mobile Sheets / [DOMAIN_NAME] Demo - Nudient Settings" at bounding box center [226, 10] width 453 height 20
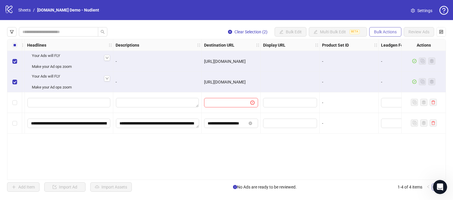
click at [382, 30] on span "Bulk Actions" at bounding box center [385, 32] width 23 height 5
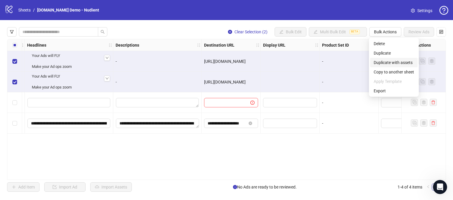
click at [401, 62] on span "Duplicate with assets" at bounding box center [394, 62] width 40 height 6
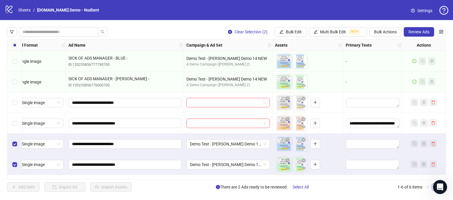
scroll to position [0, 5]
drag, startPoint x: 234, startPoint y: 187, endPoint x: 254, endPoint y: 186, distance: 20.1
click at [253, 186] on span "There are 2 Ads ready to be reviewed. Select All" at bounding box center [265, 186] width 98 height 9
click at [273, 194] on div "**********" at bounding box center [226, 109] width 453 height 179
click at [295, 31] on span "Bulk Edit" at bounding box center [294, 32] width 16 height 5
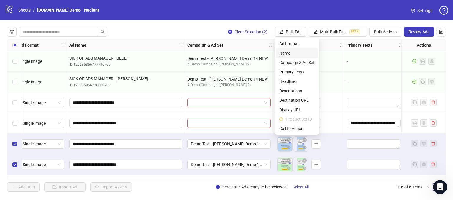
click at [284, 53] on span "Name" at bounding box center [296, 53] width 35 height 6
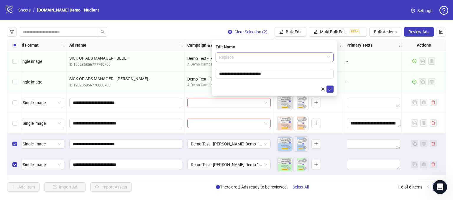
click at [235, 56] on span "Replace" at bounding box center [274, 57] width 111 height 9
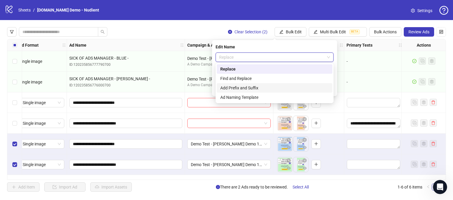
click at [234, 87] on div "Add Prefix and Suffix" at bounding box center [274, 88] width 109 height 6
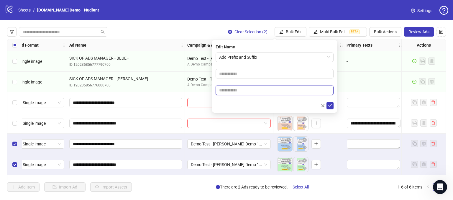
click at [243, 91] on input "text" at bounding box center [275, 90] width 118 height 9
type input "*****"
click at [328, 104] on icon "check" at bounding box center [330, 106] width 4 height 4
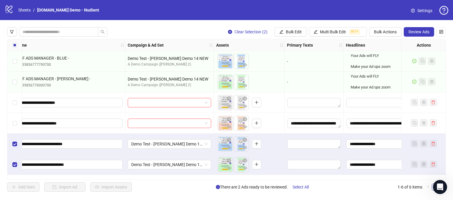
scroll to position [0, 79]
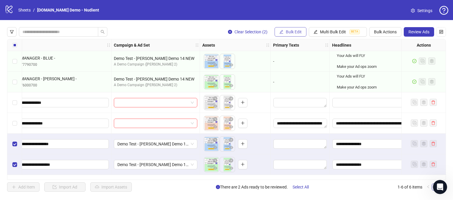
click at [284, 32] on button "Bulk Edit" at bounding box center [291, 31] width 32 height 9
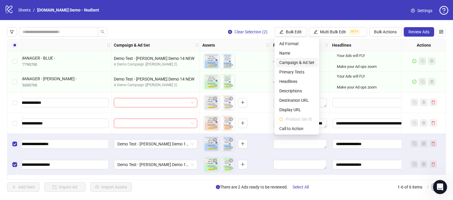
click at [295, 60] on span "Campaign & Ad Set" at bounding box center [296, 62] width 35 height 6
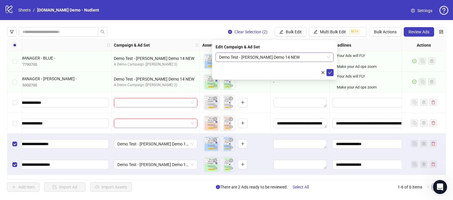
click at [303, 61] on span "Demo Test - [PERSON_NAME] Demo 14 NEW" at bounding box center [274, 57] width 111 height 9
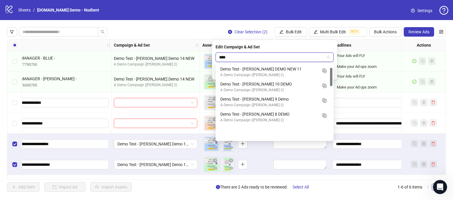
scroll to position [15, 0]
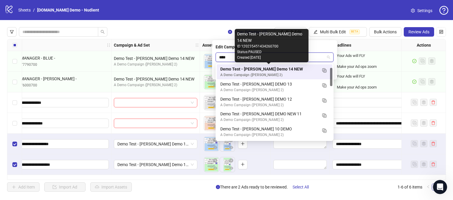
type input "****"
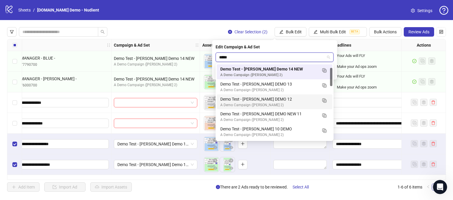
click at [257, 98] on div "Demo Test - [PERSON_NAME] DEMO 12" at bounding box center [268, 99] width 97 height 6
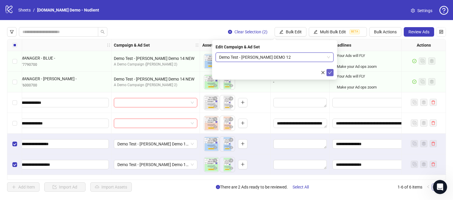
click at [329, 73] on icon "check" at bounding box center [330, 73] width 4 height 4
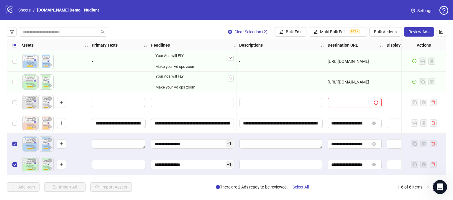
scroll to position [0, 275]
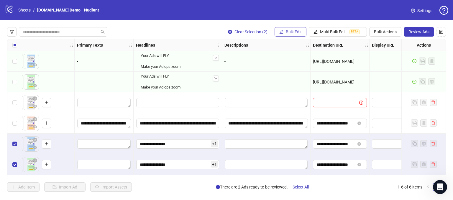
click at [297, 30] on span "Bulk Edit" at bounding box center [294, 32] width 16 height 5
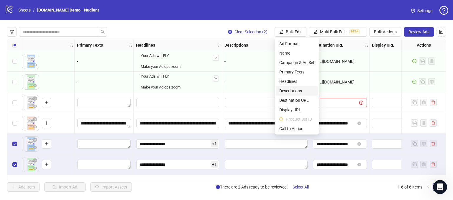
click at [289, 93] on span "Descriptions" at bounding box center [296, 91] width 35 height 6
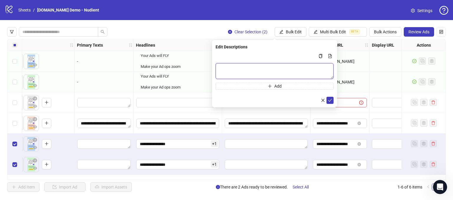
click at [251, 70] on textarea "Multi-text input container - paste or copy values" at bounding box center [275, 71] width 118 height 16
type textarea "**********"
click at [331, 102] on icon "check" at bounding box center [330, 100] width 4 height 4
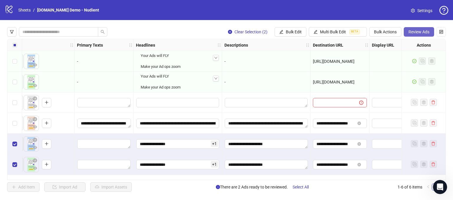
click at [414, 34] on span "Review Ads" at bounding box center [419, 32] width 21 height 5
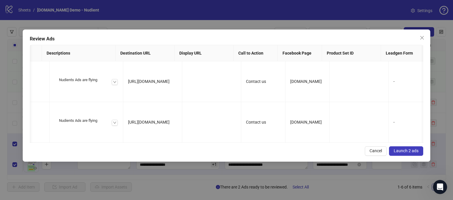
scroll to position [0, 400]
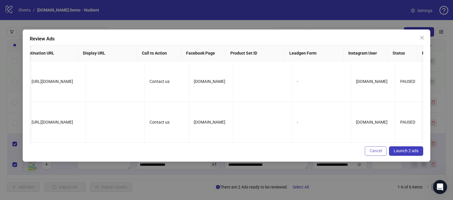
click at [376, 153] on span "Cancel" at bounding box center [376, 150] width 12 height 5
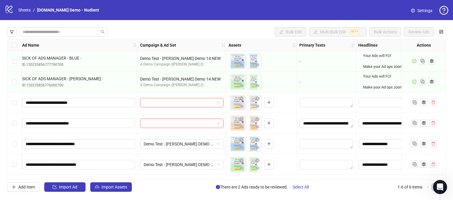
scroll to position [0, 0]
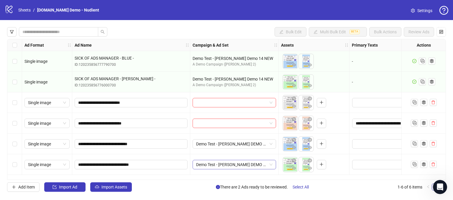
click at [271, 161] on span "Demo Test - [PERSON_NAME] DEMO 12" at bounding box center [234, 164] width 76 height 9
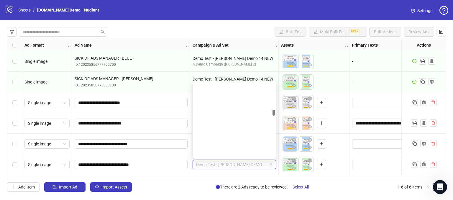
scroll to position [493, 0]
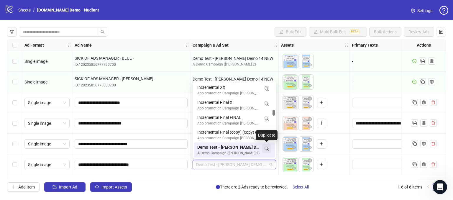
drag, startPoint x: 266, startPoint y: 148, endPoint x: 268, endPoint y: 145, distance: 3.1
click at [266, 148] on icon "Duplicate" at bounding box center [267, 149] width 6 height 6
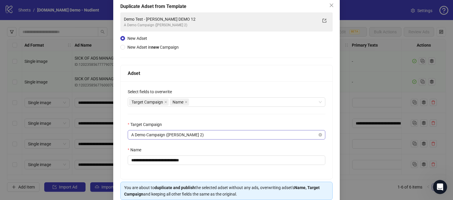
scroll to position [58, 0]
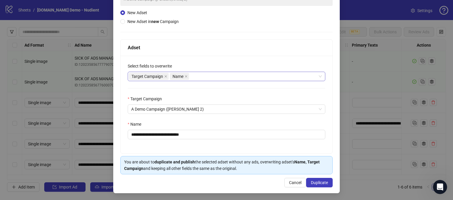
click at [197, 75] on div "Target Campaign Name" at bounding box center [223, 76] width 189 height 8
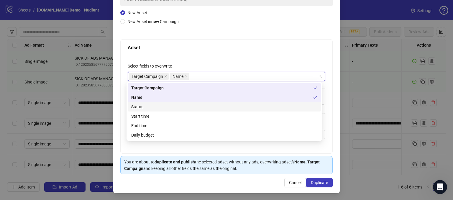
click at [201, 62] on div "**********" at bounding box center [227, 105] width 212 height 98
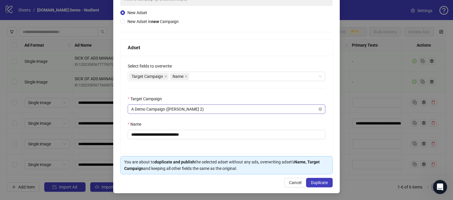
click at [192, 108] on span "A Demo Campaign ([PERSON_NAME] 2)" at bounding box center [226, 109] width 191 height 9
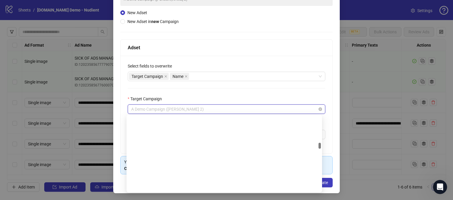
scroll to position [596, 0]
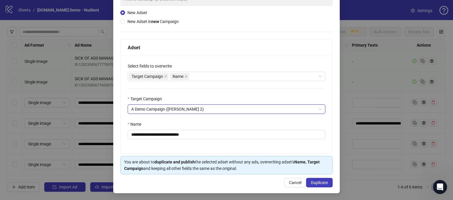
click at [197, 100] on div "Target Campaign" at bounding box center [227, 100] width 198 height 9
click at [205, 98] on div "Target Campaign" at bounding box center [227, 100] width 198 height 9
drag, startPoint x: 208, startPoint y: 134, endPoint x: 144, endPoint y: 122, distance: 64.8
click at [140, 124] on div "**********" at bounding box center [227, 130] width 198 height 18
click at [200, 122] on div "Name" at bounding box center [227, 125] width 198 height 9
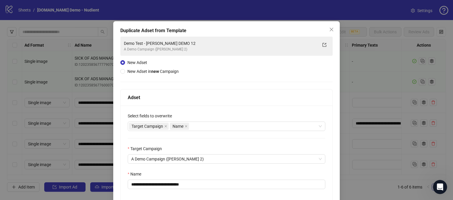
scroll to position [0, 0]
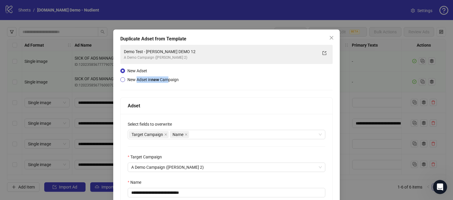
drag, startPoint x: 137, startPoint y: 79, endPoint x: 168, endPoint y: 82, distance: 31.1
click at [168, 82] on span "New Adset in new Campaign" at bounding box center [153, 79] width 56 height 6
drag, startPoint x: 196, startPoint y: 84, endPoint x: 183, endPoint y: 87, distance: 13.2
click at [196, 84] on div "**********" at bounding box center [226, 139] width 212 height 188
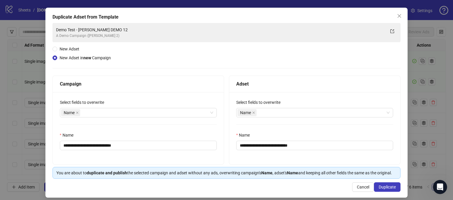
scroll to position [33, 0]
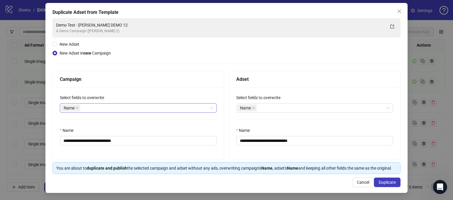
click at [93, 104] on div "Name" at bounding box center [135, 108] width 148 height 8
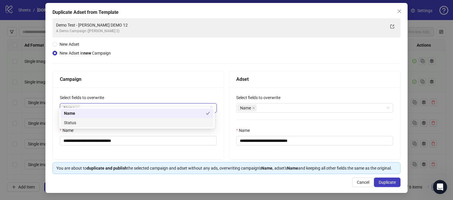
click at [72, 122] on div "Status" at bounding box center [137, 123] width 146 height 6
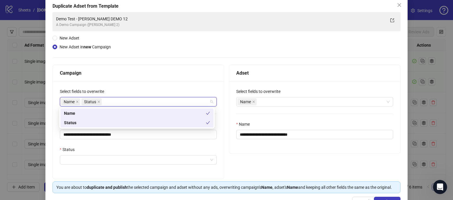
click at [133, 84] on div "**********" at bounding box center [138, 130] width 171 height 98
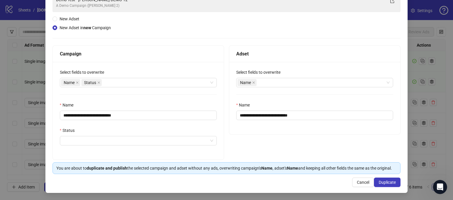
scroll to position [58, 0]
click at [357, 183] on span "Cancel" at bounding box center [363, 182] width 12 height 5
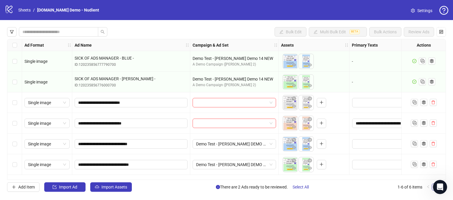
click at [247, 28] on div "Bulk Edit Multi Bulk Edit BETA Bulk Actions Review Ads" at bounding box center [226, 31] width 439 height 9
click at [14, 108] on div "Select row 3" at bounding box center [14, 102] width 15 height 21
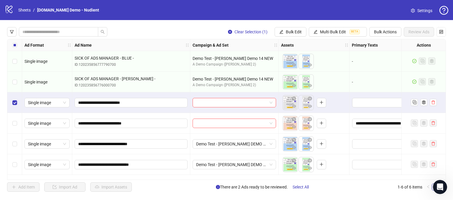
click at [11, 122] on div "Select row 4" at bounding box center [14, 123] width 15 height 21
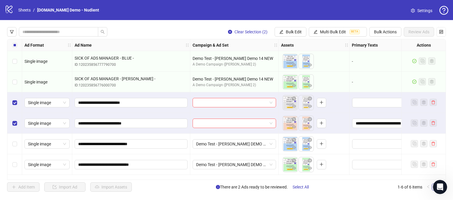
click at [14, 138] on div "Select row 5" at bounding box center [14, 144] width 15 height 21
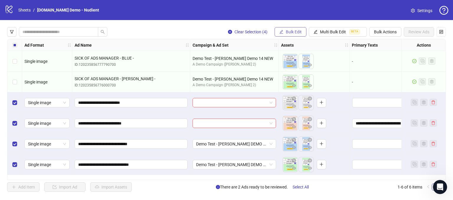
click at [293, 31] on span "Bulk Edit" at bounding box center [294, 32] width 16 height 5
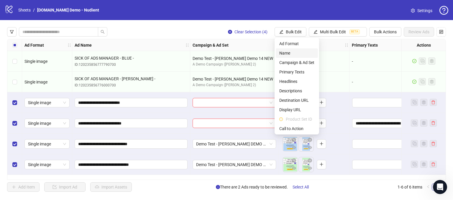
click at [287, 52] on span "Name" at bounding box center [296, 53] width 35 height 6
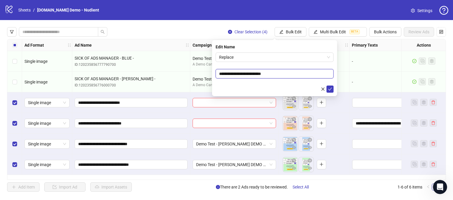
drag, startPoint x: 292, startPoint y: 73, endPoint x: 201, endPoint y: 76, distance: 90.9
click at [201, 76] on body "logo/logo-mobile Sheets / [DOMAIN_NAME] Demo - Nudient Settings Clear Selection…" at bounding box center [226, 100] width 453 height 200
type input "**********"
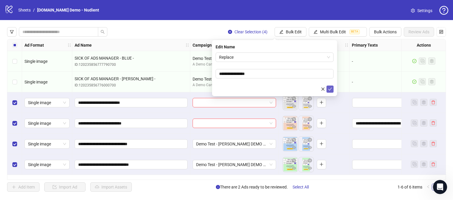
click at [330, 88] on icon "check" at bounding box center [330, 89] width 4 height 4
